Goal: Use online tool/utility: Utilize a website feature to perform a specific function

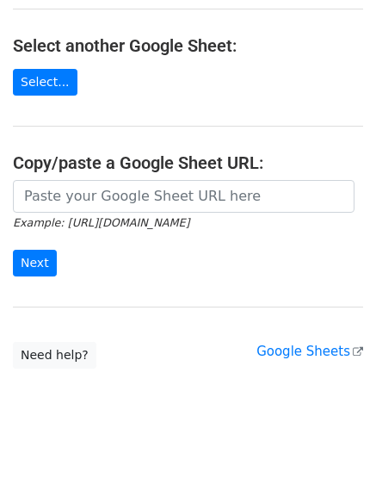
scroll to position [299, 0]
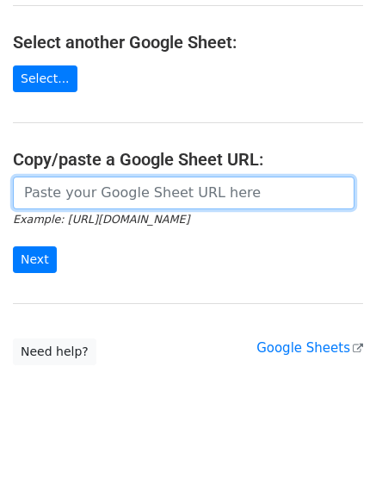
click at [183, 193] on input "url" at bounding box center [184, 193] width 342 height 33
paste input "[URL][DOMAIN_NAME]"
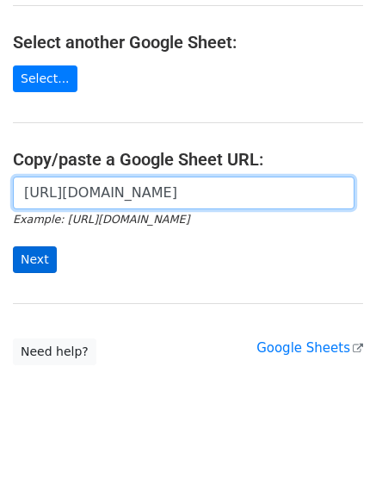
scroll to position [0, 370]
type input "[URL][DOMAIN_NAME]"
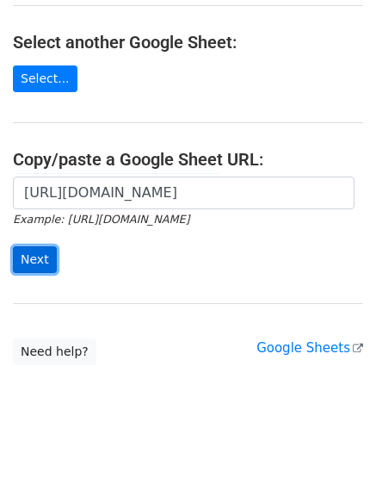
click at [40, 250] on input "Next" at bounding box center [35, 259] width 44 height 27
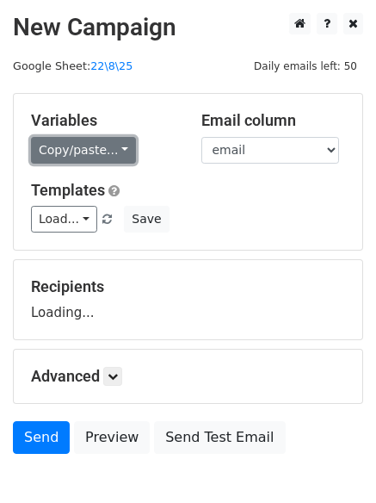
click at [64, 150] on link "Copy/paste..." at bounding box center [83, 150] width 105 height 27
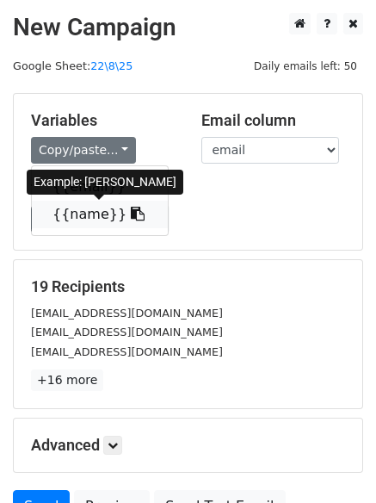
click at [84, 212] on link "{{name}}" at bounding box center [100, 215] width 136 height 28
